Goal: Transaction & Acquisition: Purchase product/service

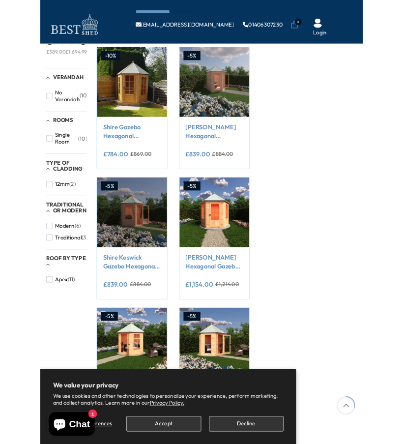
scroll to position [243, 0]
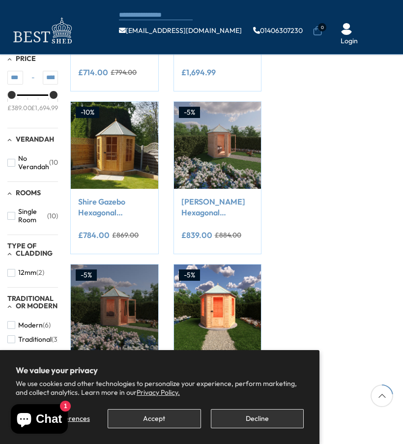
click at [350, 285] on div "Filter By Collection Arbours (3) [GEOGRAPHIC_DATA] (1) Storage (1) Summerhouses…" at bounding box center [201, 408] width 403 height 1086
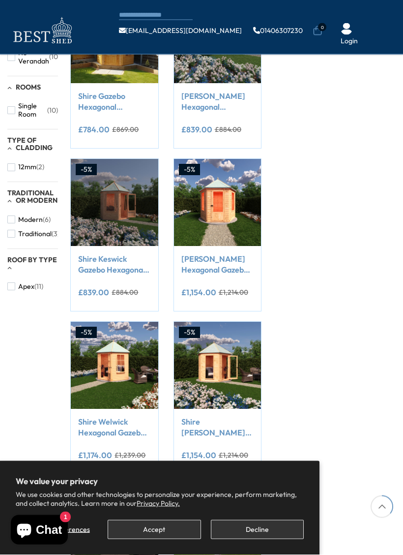
scroll to position [349, 0]
click at [223, 270] on link "[PERSON_NAME] Hexagonal Gazebo Summerhouse 8x7 12mm Cladding" at bounding box center [217, 264] width 72 height 22
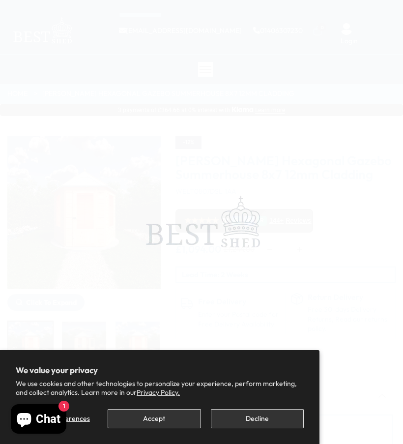
click at [249, 420] on button "Decline" at bounding box center [257, 418] width 93 height 19
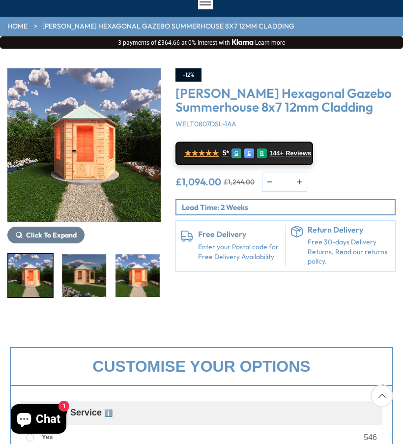
scroll to position [67, 0]
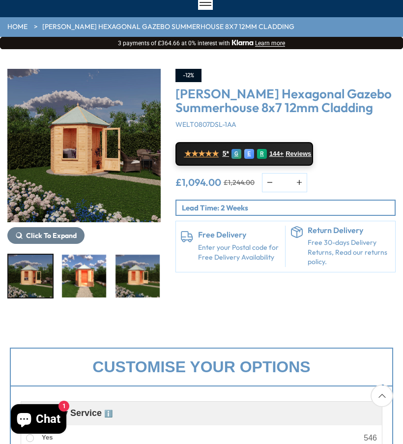
click at [94, 296] on img "3 / 9" at bounding box center [84, 276] width 44 height 43
click at [223, 287] on img "6 / 9" at bounding box center [245, 276] width 44 height 43
